Goal: Task Accomplishment & Management: Manage account settings

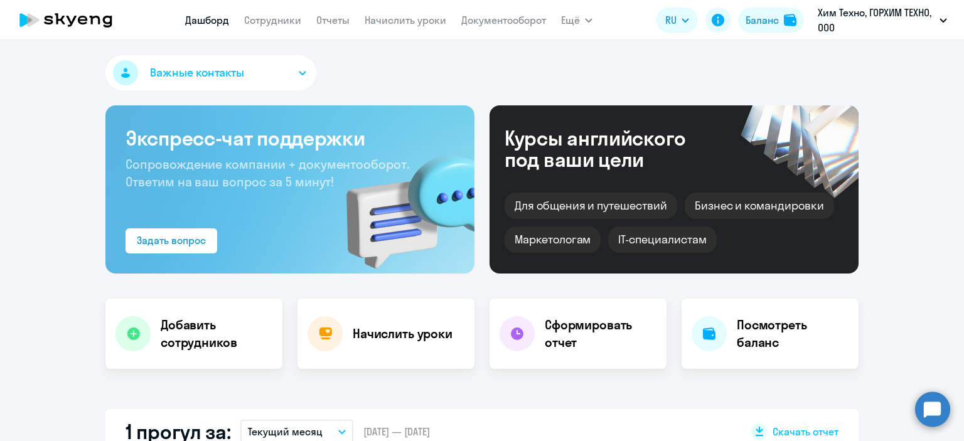
select select "30"
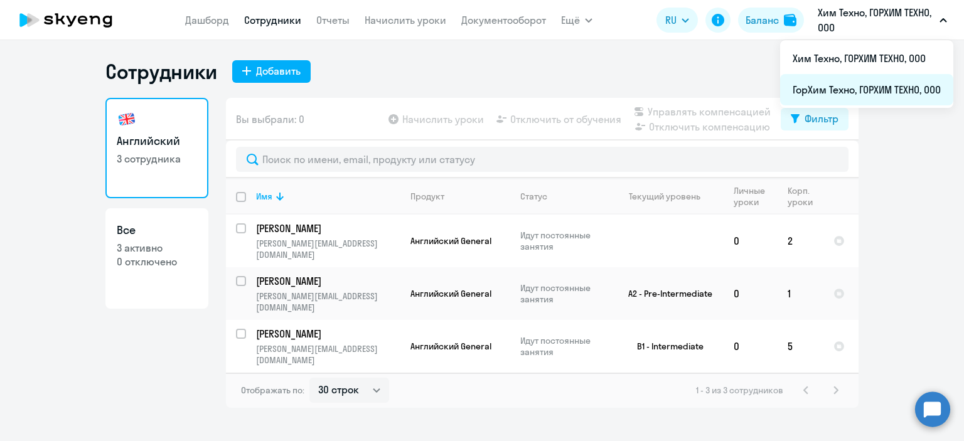
click at [871, 83] on li "ГорХим Техно, ГОРХИМ ТЕХНО, ООО" at bounding box center [866, 89] width 173 height 31
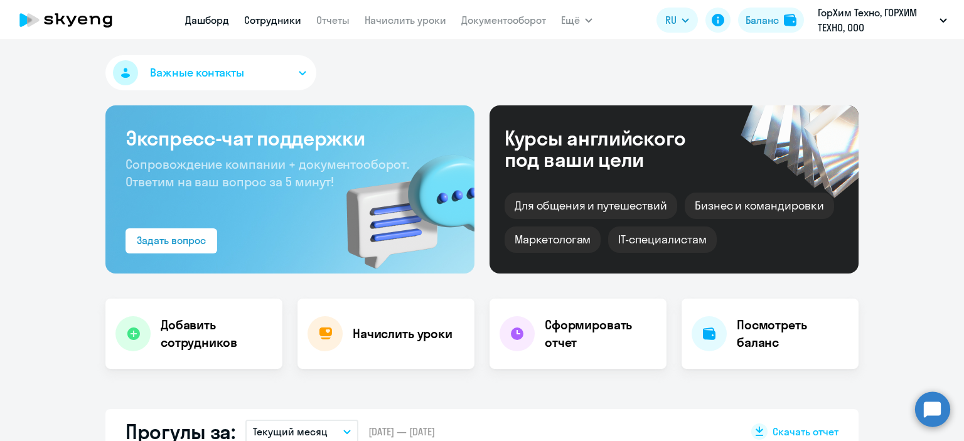
click at [274, 24] on link "Сотрудники" at bounding box center [272, 20] width 57 height 13
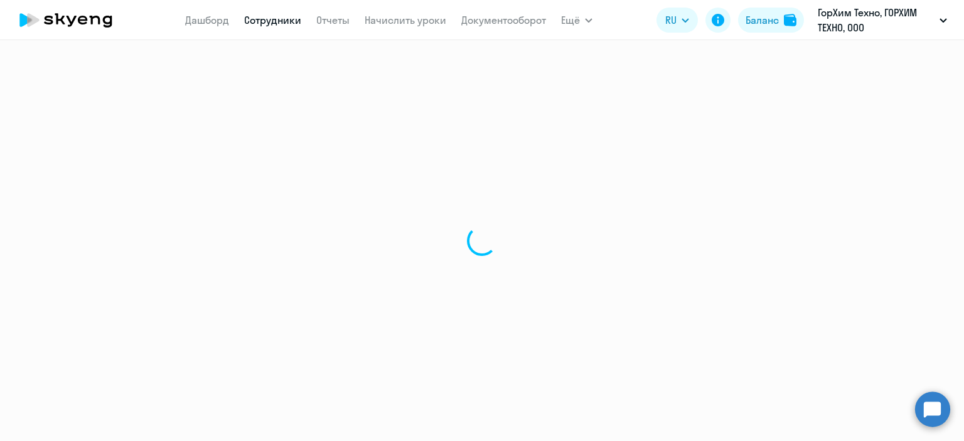
select select "30"
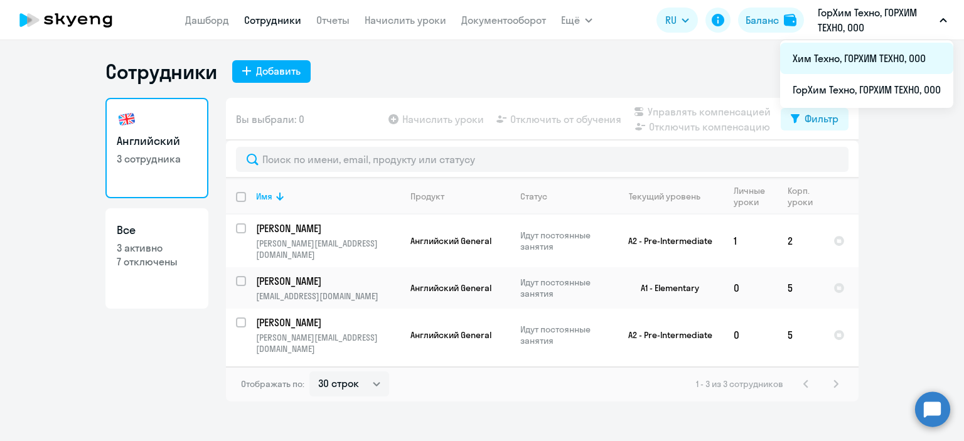
click at [868, 55] on li "Хим Техно, ГОРХИМ ТЕХНО, ООО" at bounding box center [866, 58] width 173 height 31
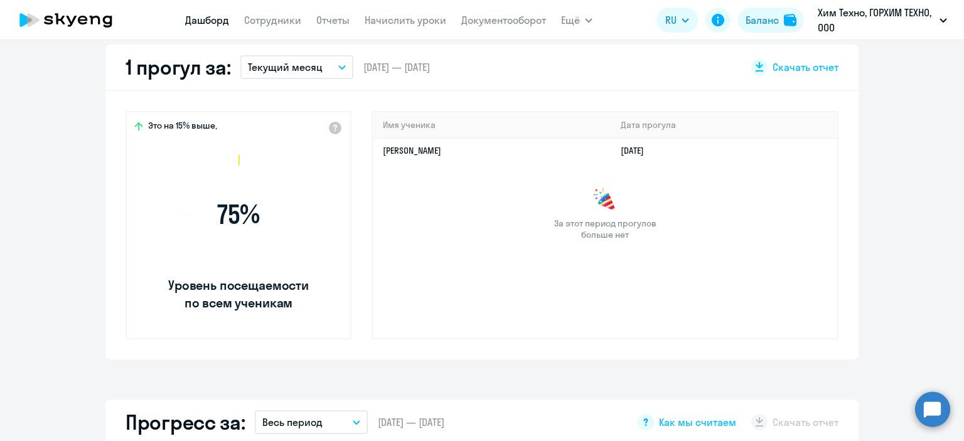
scroll to position [377, 0]
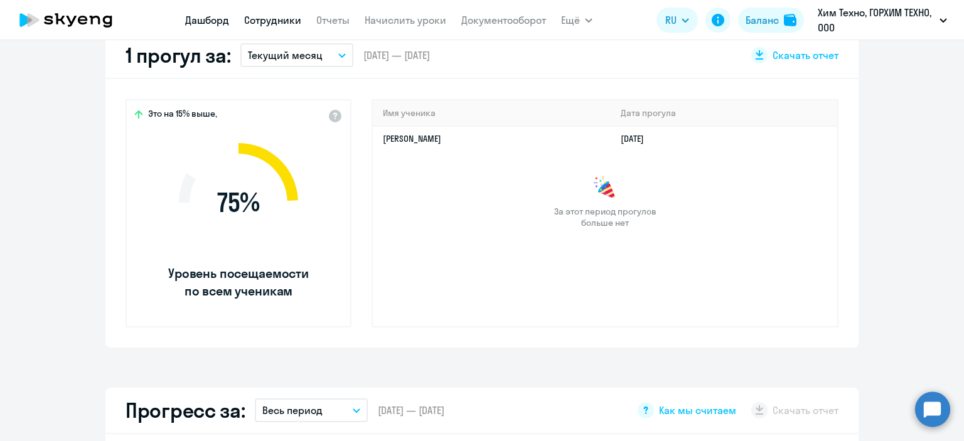
select select "30"
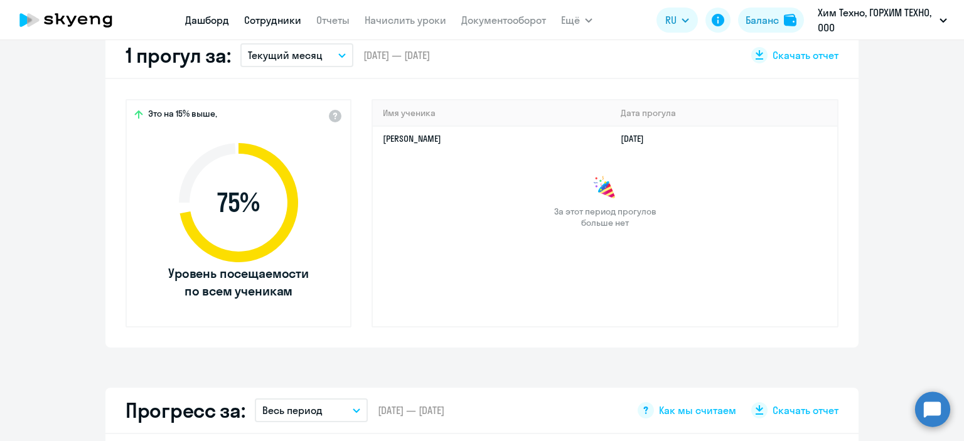
click at [281, 17] on link "Сотрудники" at bounding box center [272, 20] width 57 height 13
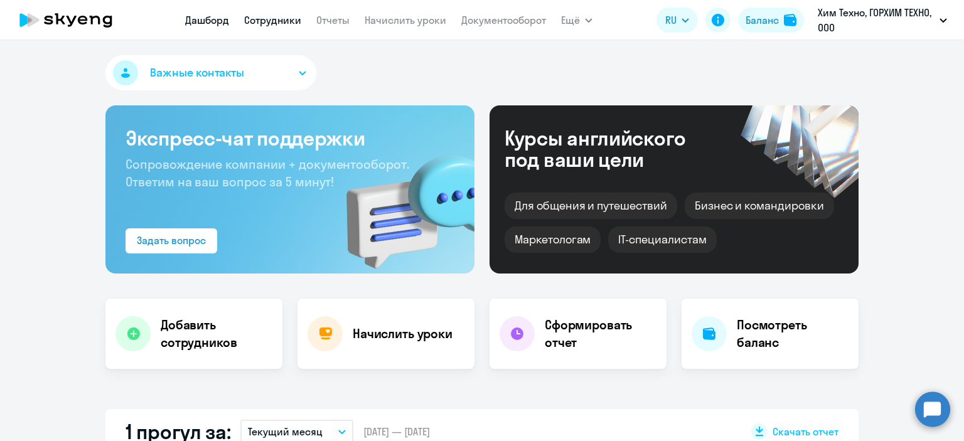
select select "30"
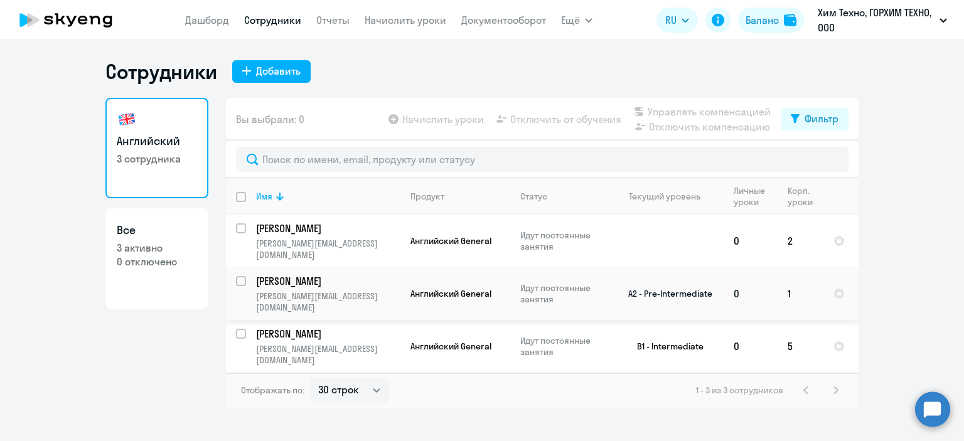
click at [241, 272] on div at bounding box center [242, 281] width 30 height 30
checkbox input "true"
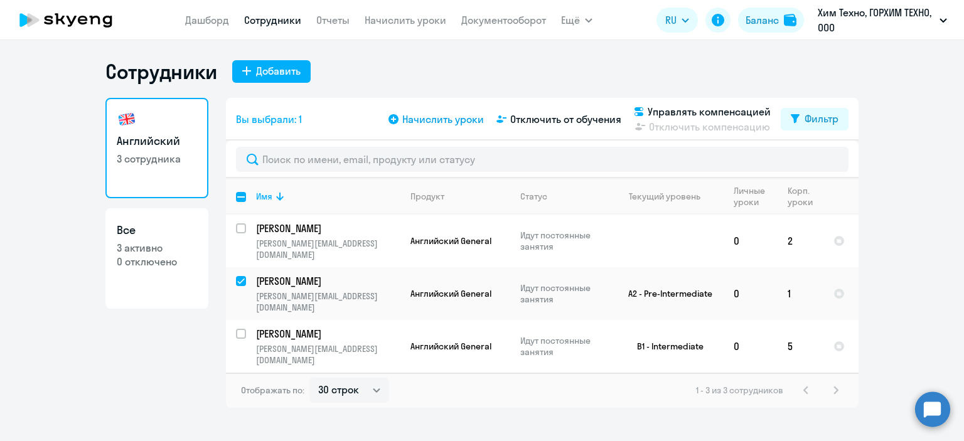
click at [428, 122] on span "Начислить уроки" at bounding box center [443, 119] width 82 height 15
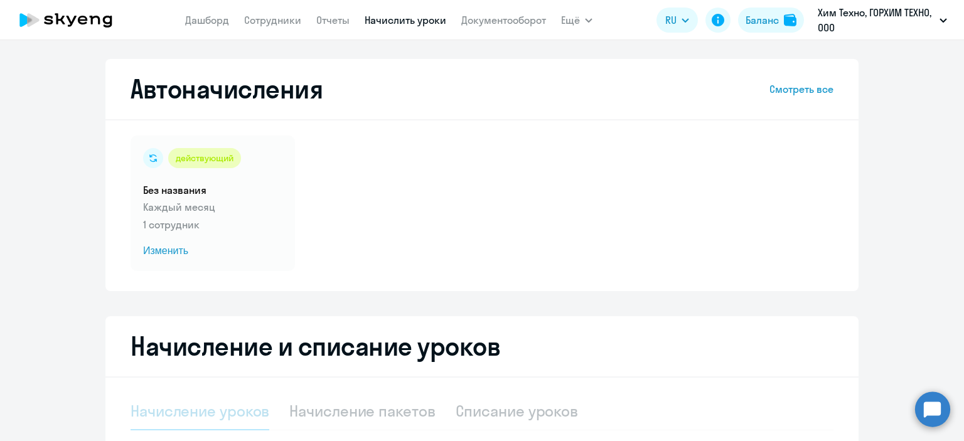
select select "10"
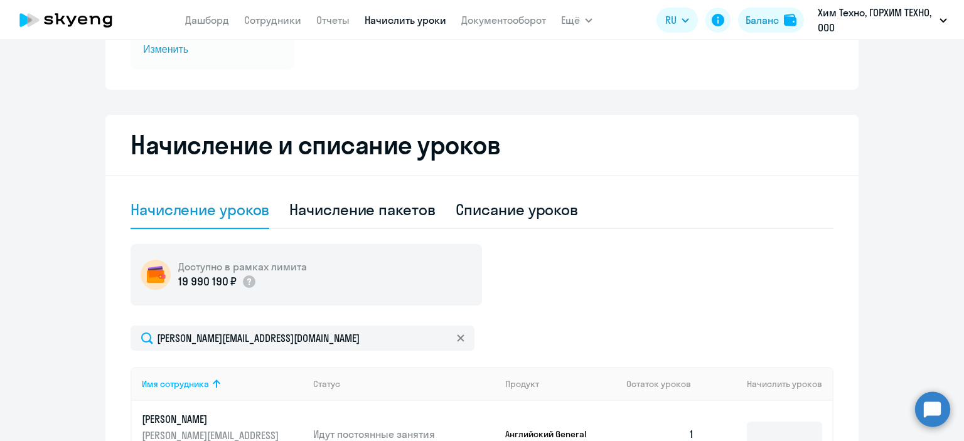
scroll to position [251, 0]
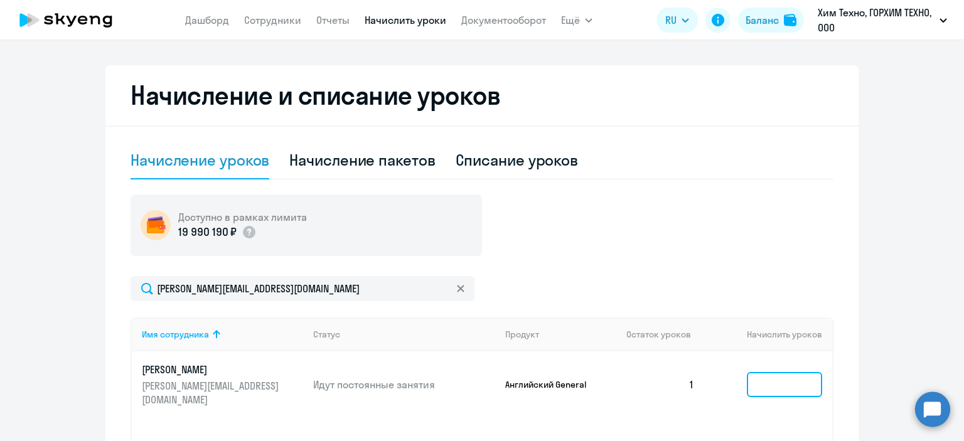
click at [764, 372] on input at bounding box center [784, 384] width 75 height 25
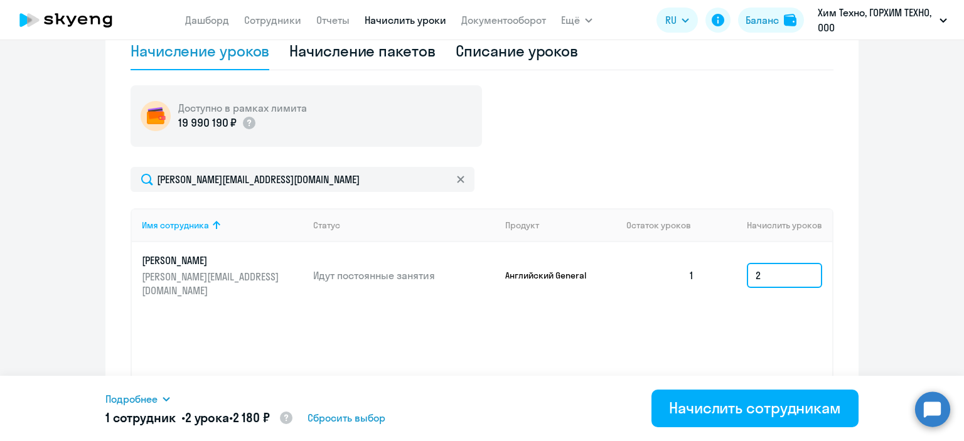
scroll to position [421, 0]
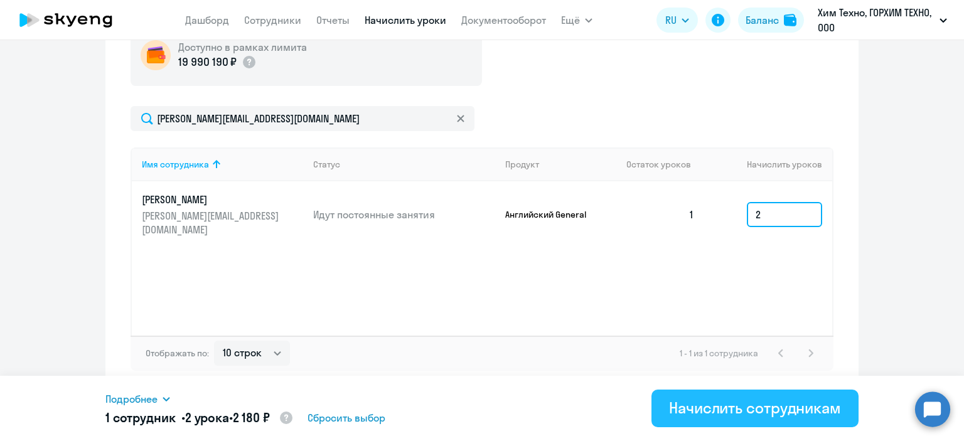
type input "2"
click at [758, 401] on div "Начислить сотрудникам" at bounding box center [755, 408] width 172 height 20
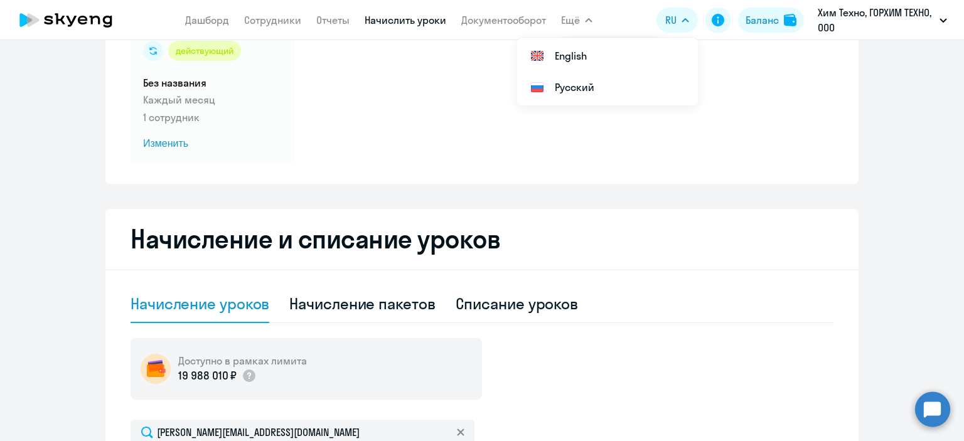
scroll to position [0, 0]
